Goal: Obtain resource: Obtain resource

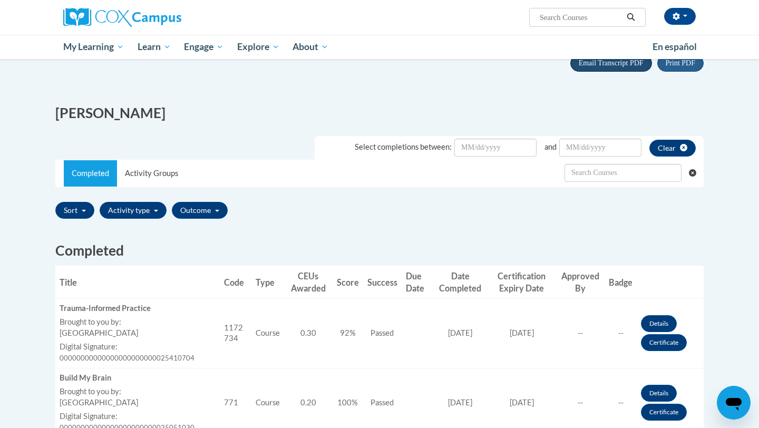
scroll to position [124, 0]
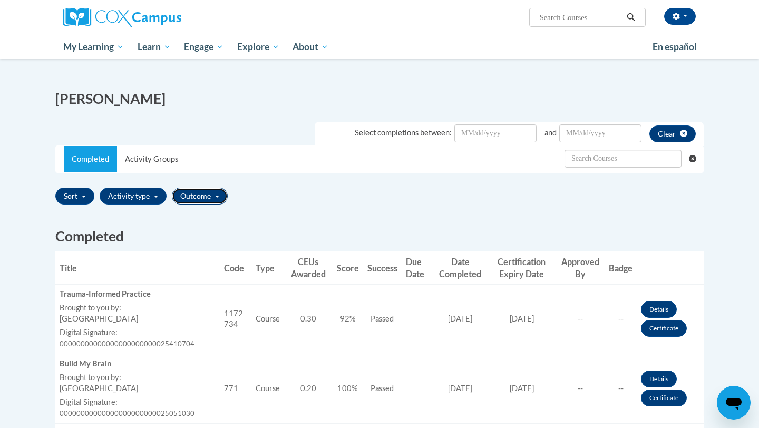
click at [213, 197] on button "Outcome" at bounding box center [200, 196] width 56 height 17
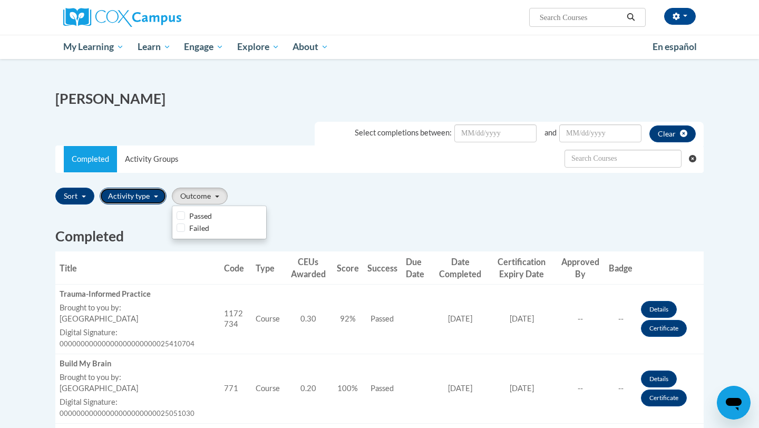
click at [132, 193] on button "Activity type" at bounding box center [133, 196] width 67 height 17
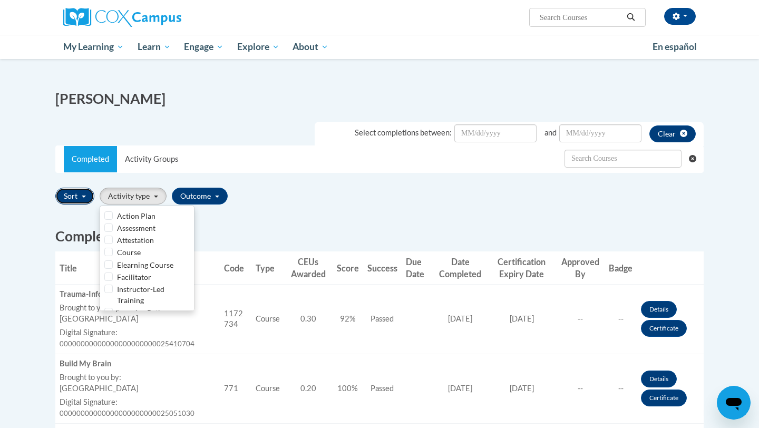
click at [78, 194] on button "Sort" at bounding box center [74, 196] width 39 height 17
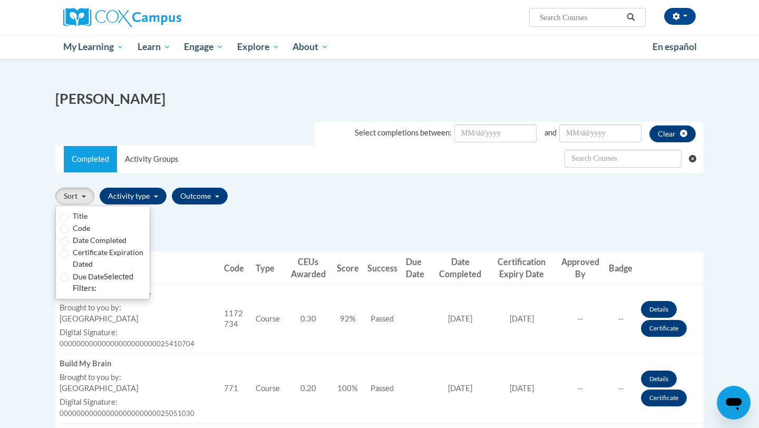
click at [271, 197] on div "Sort Title Code Date Completed Certificate Expiration Dated Due Date Selected F…" at bounding box center [379, 195] width 648 height 25
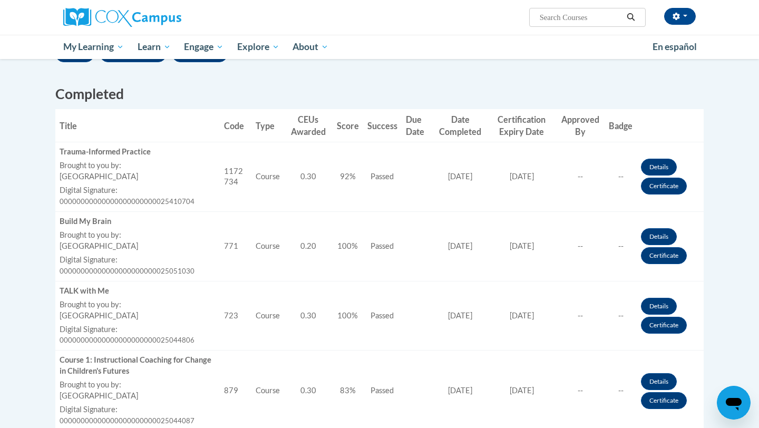
scroll to position [267, 0]
click at [663, 188] on link "Certificate" at bounding box center [664, 185] width 46 height 17
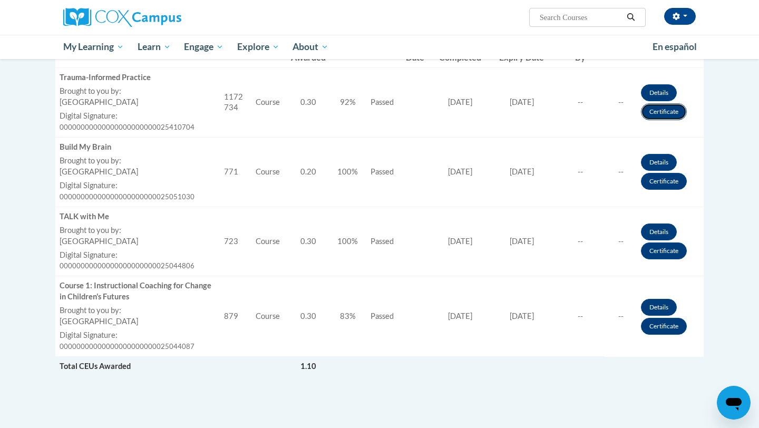
scroll to position [340, 0]
click at [655, 120] on link "Certificate" at bounding box center [664, 112] width 46 height 17
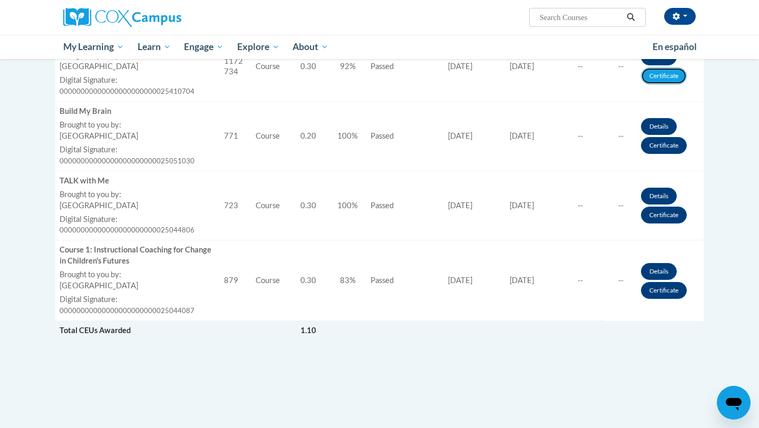
scroll to position [379, 0]
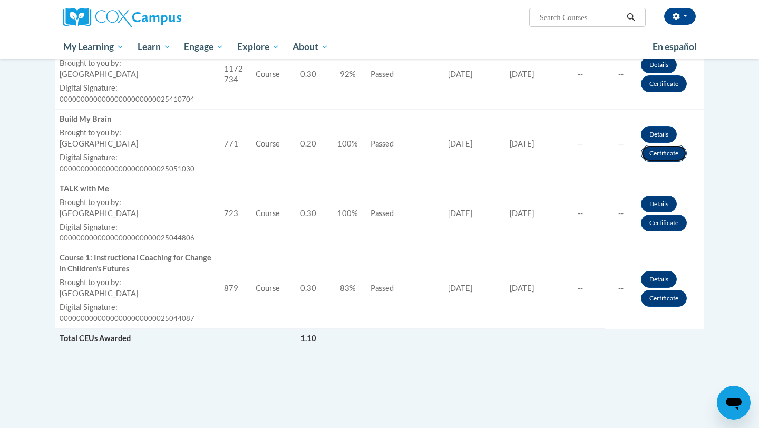
click at [652, 158] on link "Certificate" at bounding box center [664, 153] width 46 height 17
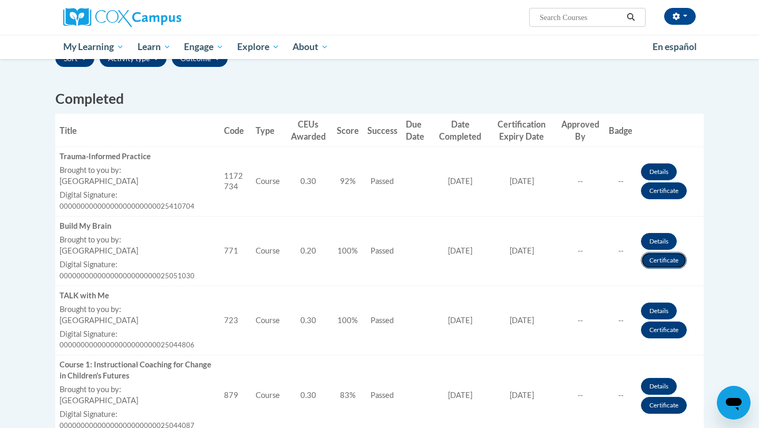
scroll to position [260, 0]
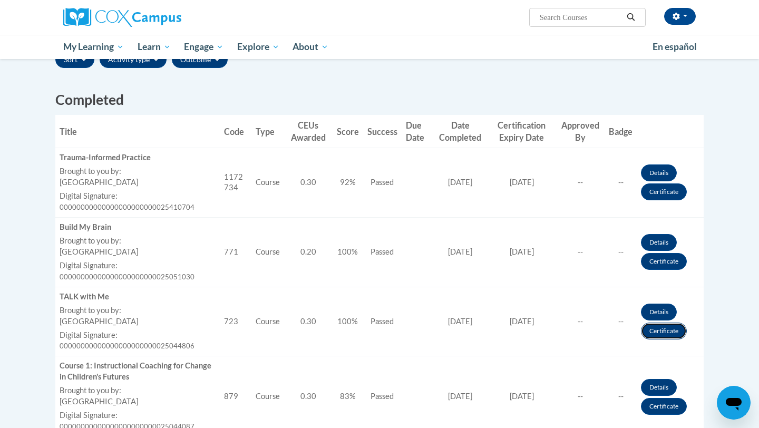
click at [654, 331] on link "Certificate" at bounding box center [664, 331] width 46 height 17
